Goal: Transaction & Acquisition: Obtain resource

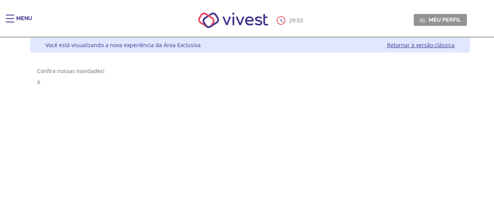
click at [13, 20] on div "Main header" at bounding box center [10, 22] width 8 height 15
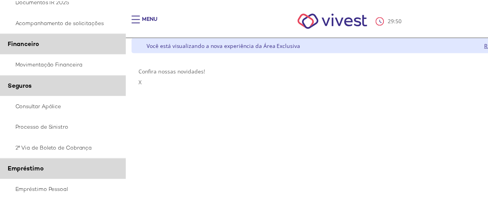
scroll to position [229, 0]
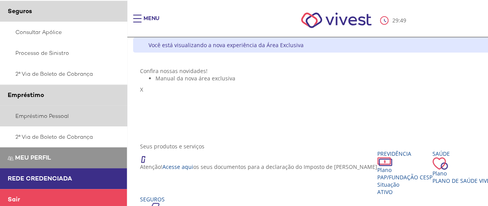
click at [46, 111] on link "Empréstimo Pessoal" at bounding box center [63, 115] width 127 height 21
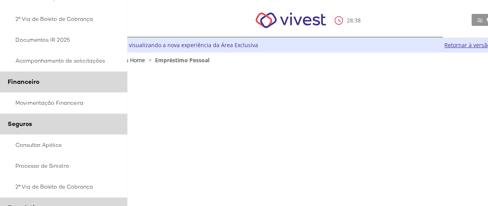
scroll to position [229, 0]
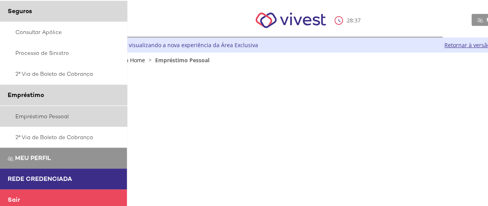
click at [43, 108] on link "Empréstimo Pessoal" at bounding box center [63, 116] width 127 height 21
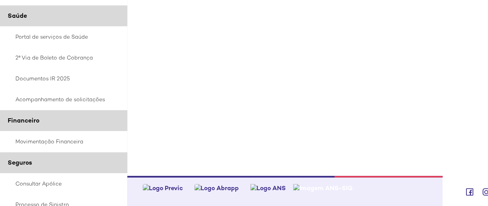
scroll to position [91, 46]
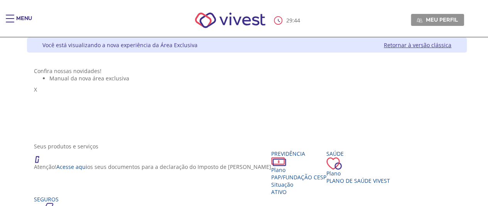
click at [14, 25] on div "Menu" at bounding box center [13, 22] width 15 height 15
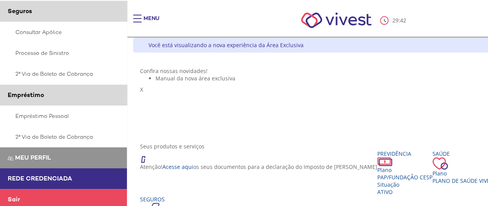
scroll to position [193, 0]
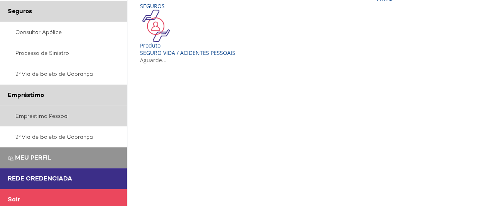
click at [36, 112] on link "Empréstimo Pessoal" at bounding box center [63, 115] width 127 height 21
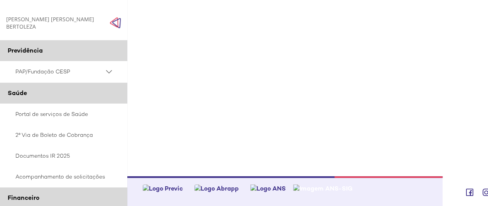
scroll to position [155, 46]
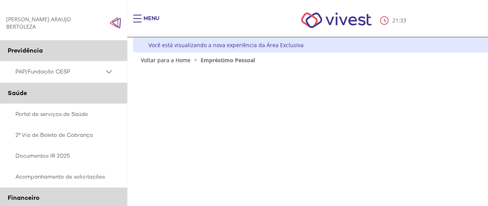
click at [140, 19] on div "Main header" at bounding box center [137, 22] width 8 height 15
